Goal: Check status: Check status

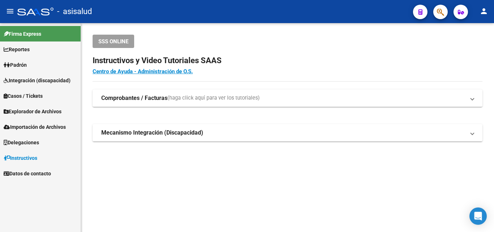
click at [23, 62] on span "Padrón" at bounding box center [15, 65] width 23 height 8
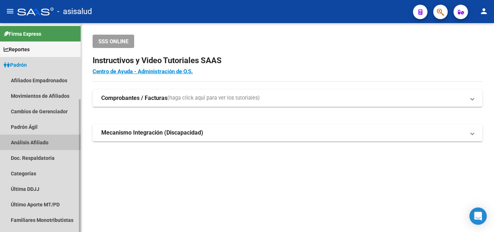
click at [31, 142] on link "Análisis Afiliado" at bounding box center [40, 143] width 81 height 16
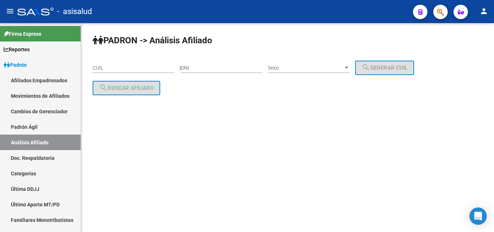
click at [95, 67] on input "CUIL" at bounding box center [134, 68] width 82 height 6
paste input "20-31295975-6"
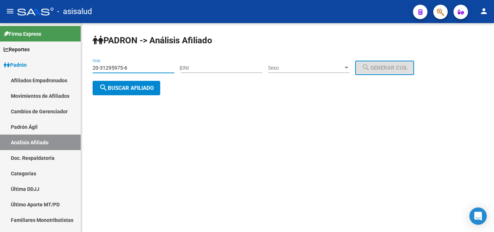
type input "20-31295975-6"
click at [124, 90] on span "search Buscar afiliado" at bounding box center [126, 88] width 55 height 7
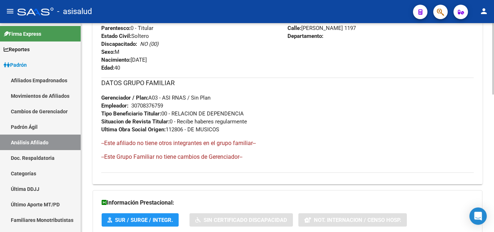
scroll to position [403, 0]
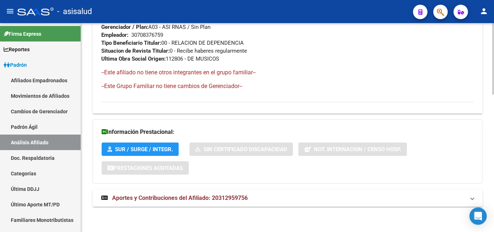
click at [175, 198] on span "Aportes y Contribuciones del Afiliado: 20312959756" at bounding box center [180, 198] width 136 height 7
click at [198, 197] on span "Aportes y Contribuciones del Afiliado: 20312959756" at bounding box center [180, 198] width 136 height 7
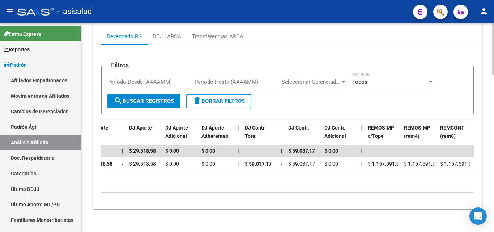
scroll to position [0, 793]
